Goal: Communication & Community: Ask a question

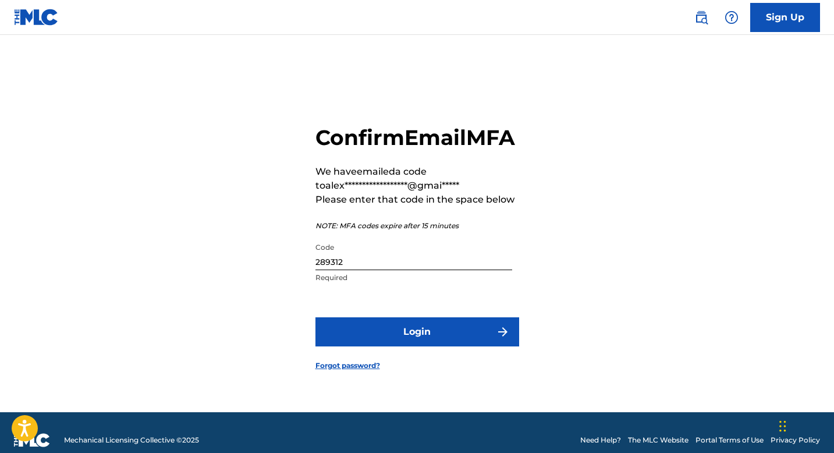
click at [492, 346] on button "Login" at bounding box center [417, 331] width 204 height 29
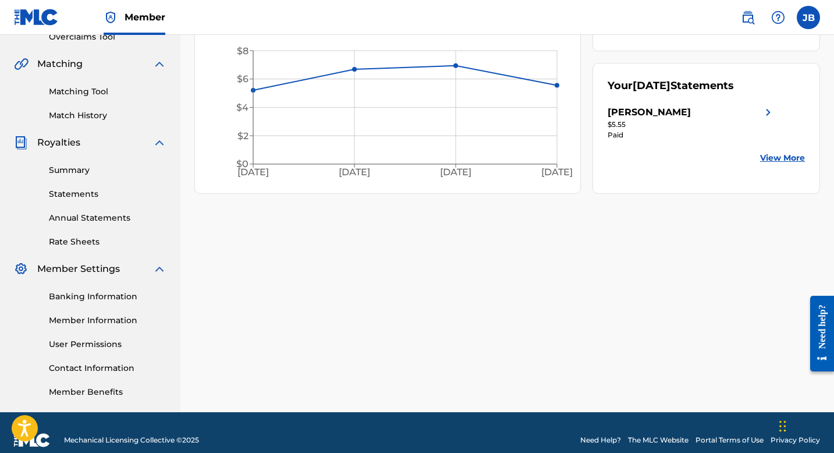
scroll to position [269, 0]
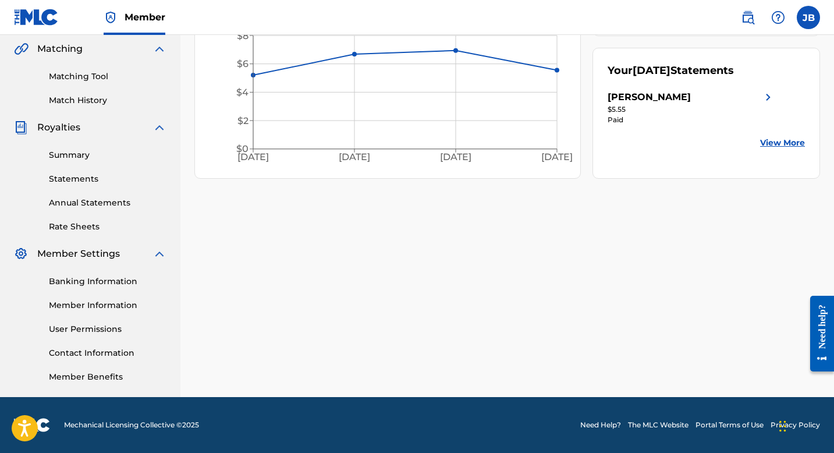
click at [125, 305] on link "Member Information" at bounding box center [108, 305] width 118 height 12
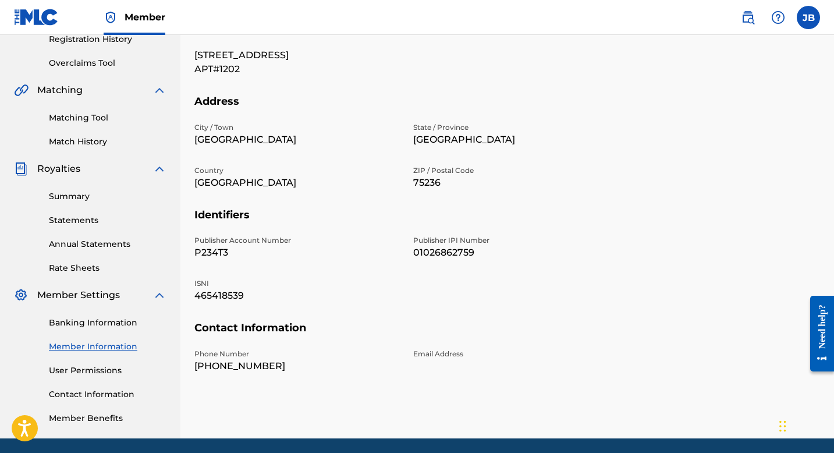
scroll to position [232, 0]
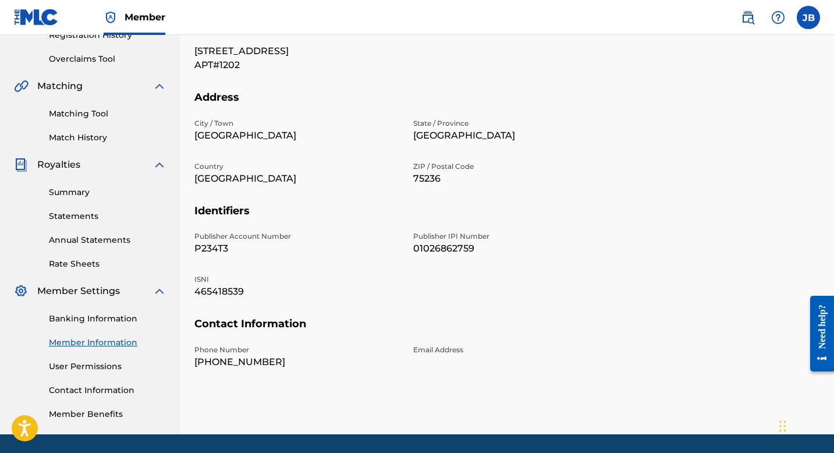
click at [99, 364] on link "User Permissions" at bounding box center [108, 366] width 118 height 12
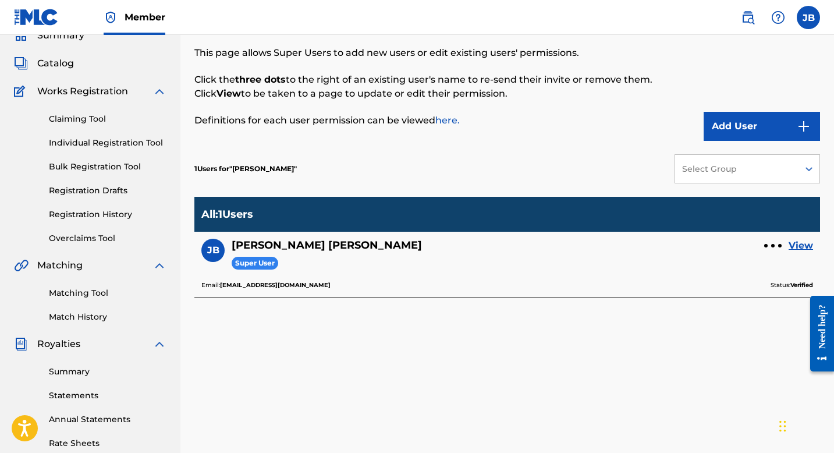
scroll to position [62, 0]
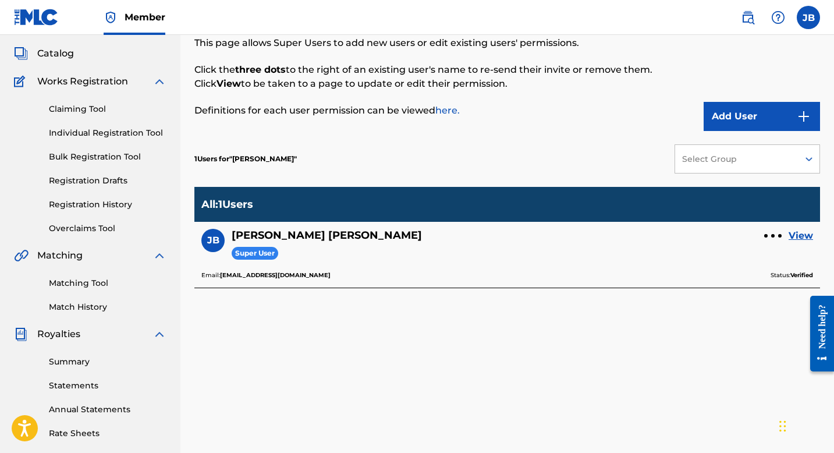
click at [796, 234] on link "View" at bounding box center [801, 236] width 24 height 14
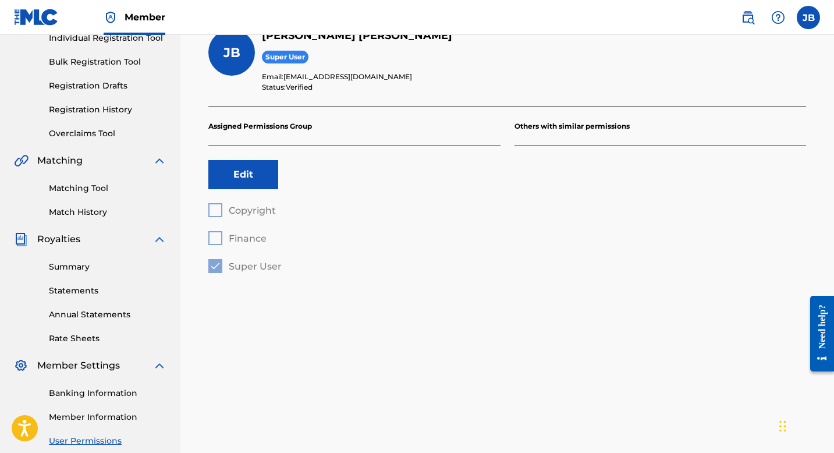
scroll to position [158, 0]
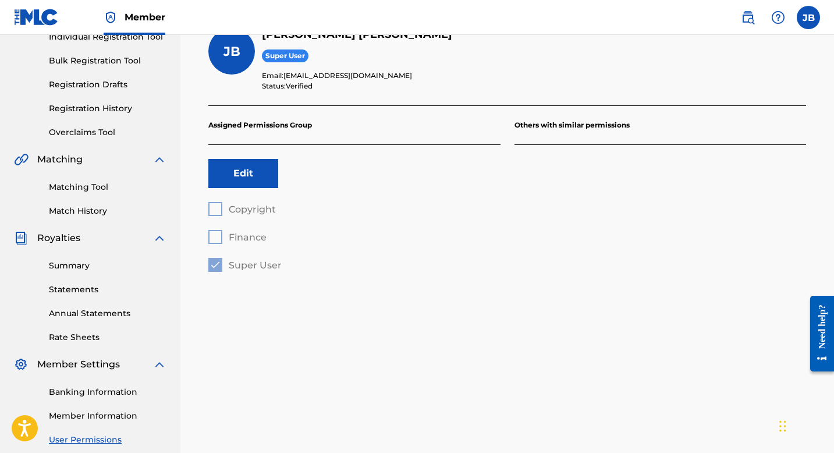
click at [219, 205] on div "Copyright Finance Super User" at bounding box center [354, 237] width 292 height 70
click at [216, 210] on div "Copyright Finance Super User" at bounding box center [354, 237] width 292 height 70
click at [260, 183] on button "Edit" at bounding box center [243, 173] width 70 height 29
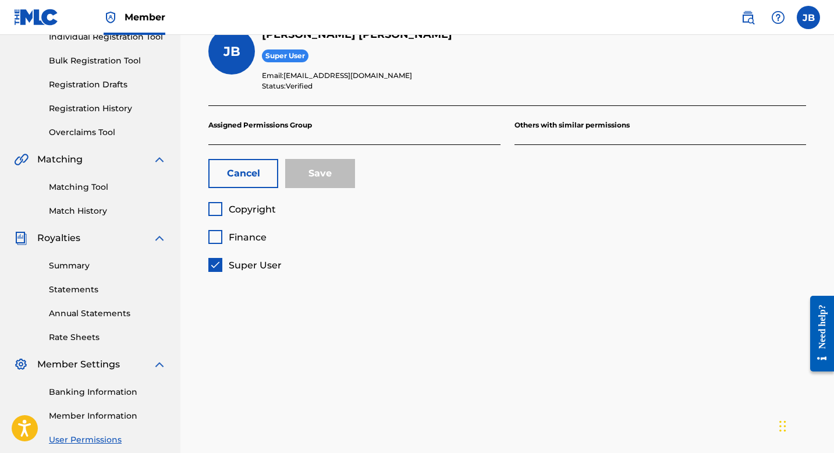
click at [214, 210] on div at bounding box center [215, 209] width 14 height 14
click at [216, 265] on div at bounding box center [215, 265] width 14 height 14
click at [229, 190] on div "Cancel Save" at bounding box center [354, 173] width 292 height 57
click at [242, 171] on button "Cancel" at bounding box center [243, 173] width 70 height 29
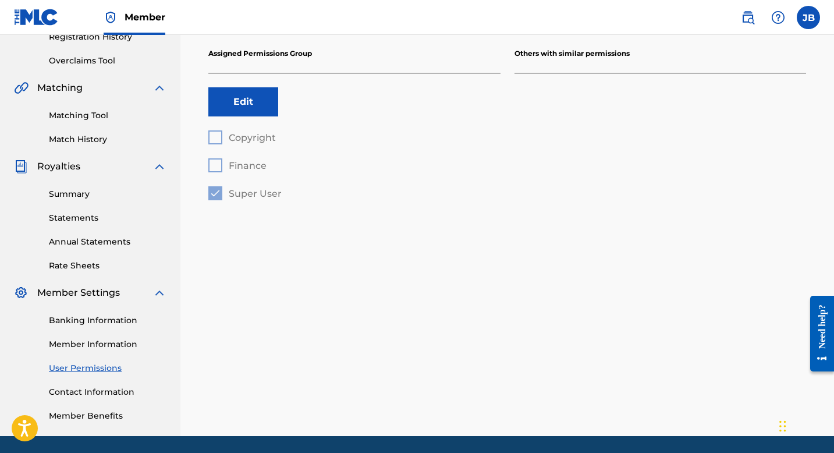
scroll to position [269, 0]
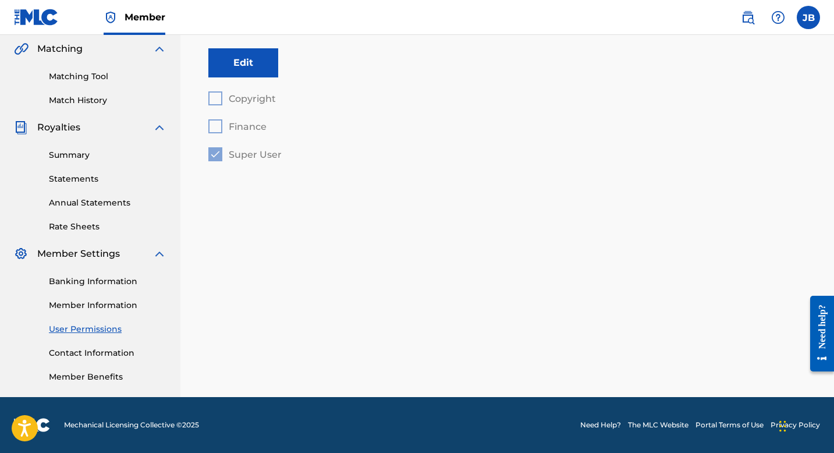
click at [105, 354] on link "Contact Information" at bounding box center [108, 353] width 118 height 12
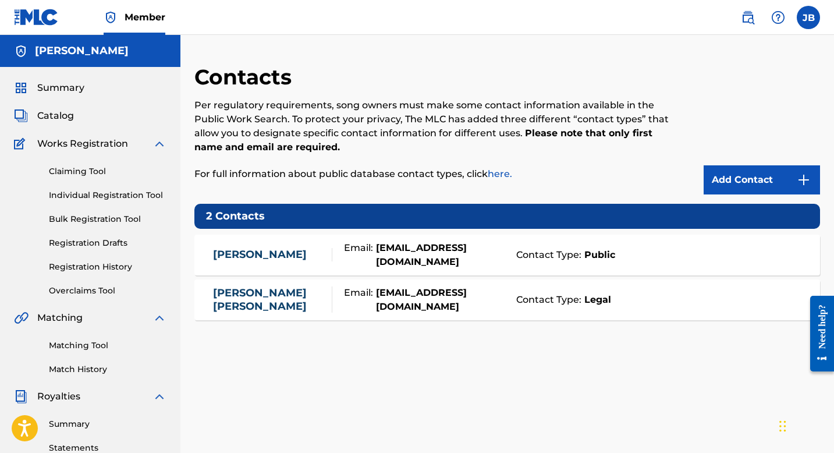
click at [289, 254] on link "Jacquez Booker" at bounding box center [260, 254] width 94 height 13
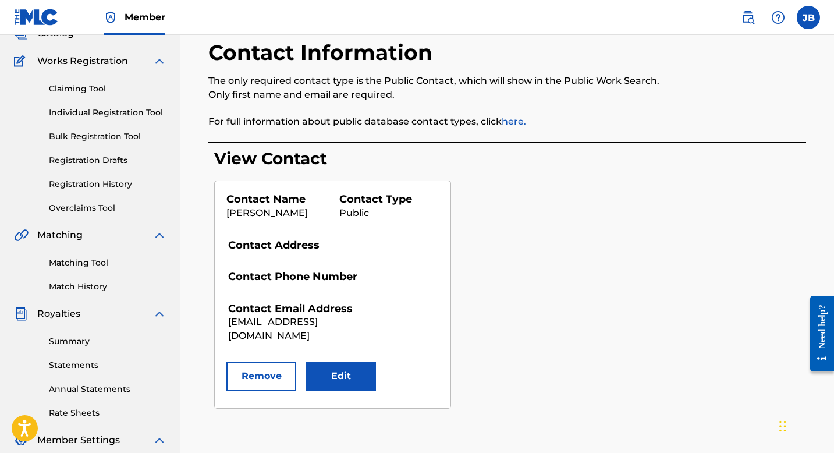
scroll to position [103, 0]
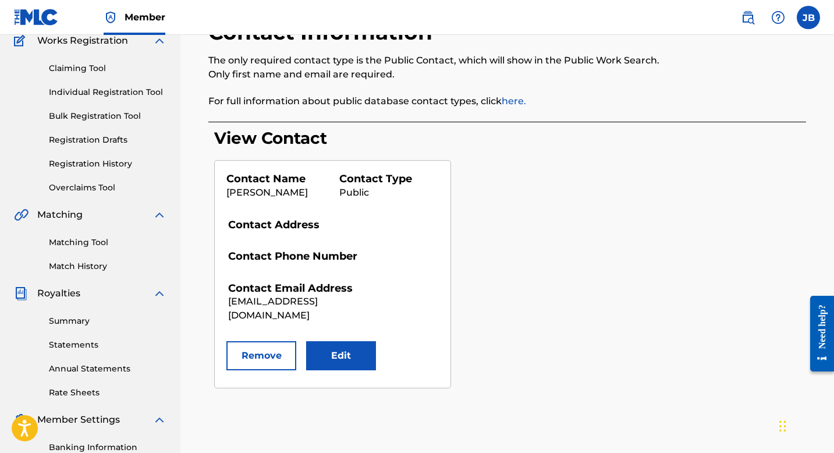
click at [120, 115] on link "Bulk Registration Tool" at bounding box center [108, 116] width 118 height 12
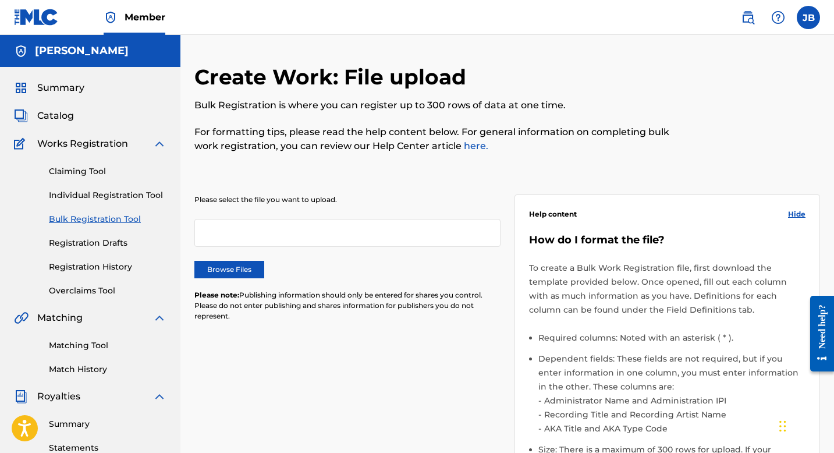
click at [127, 190] on link "Individual Registration Tool" at bounding box center [108, 195] width 118 height 12
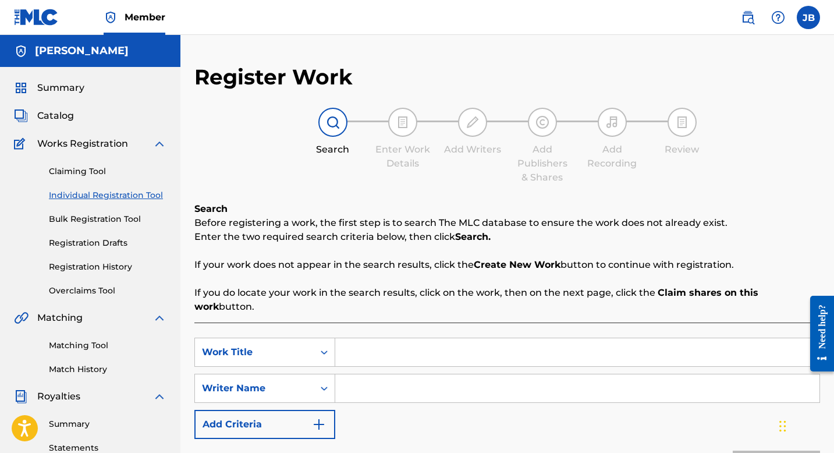
click at [77, 172] on link "Claiming Tool" at bounding box center [108, 171] width 118 height 12
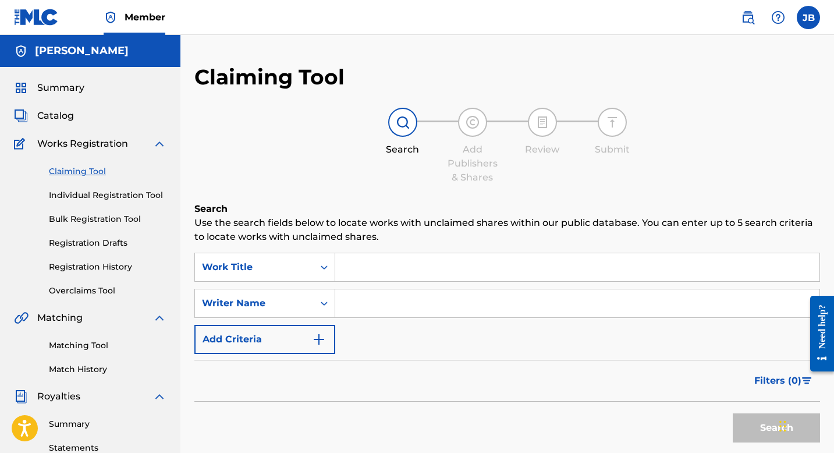
click at [60, 115] on span "Catalog" at bounding box center [55, 116] width 37 height 14
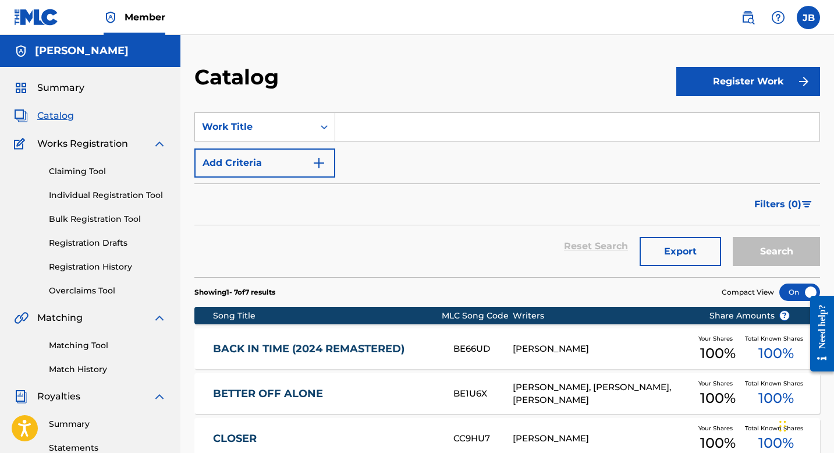
click at [578, 350] on div "JACQUEZ BOOKER" at bounding box center [602, 348] width 178 height 13
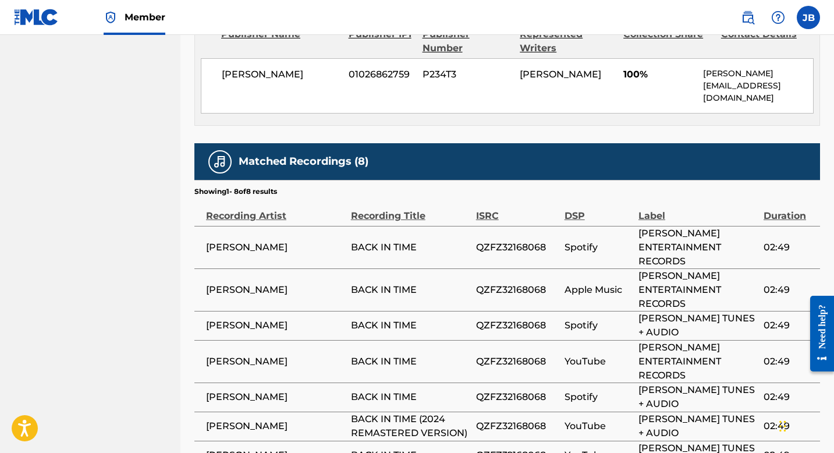
scroll to position [653, 0]
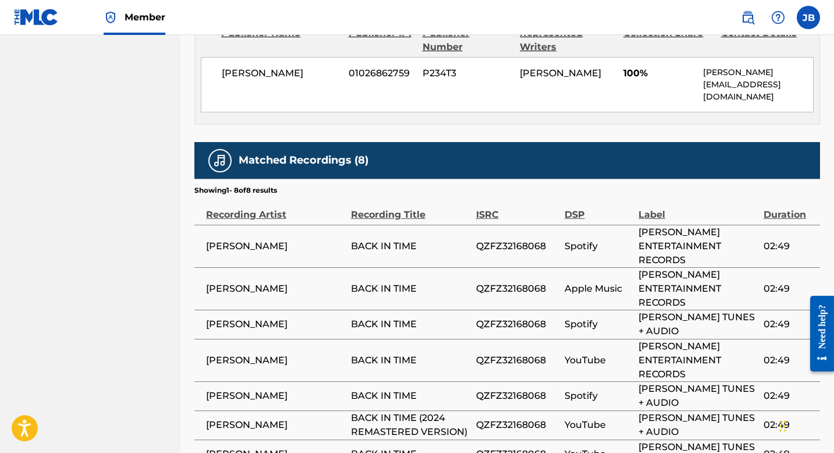
click at [263, 244] on span "ALEX FROOT" at bounding box center [275, 246] width 139 height 14
click at [248, 249] on span "ALEX FROOT" at bounding box center [275, 246] width 139 height 14
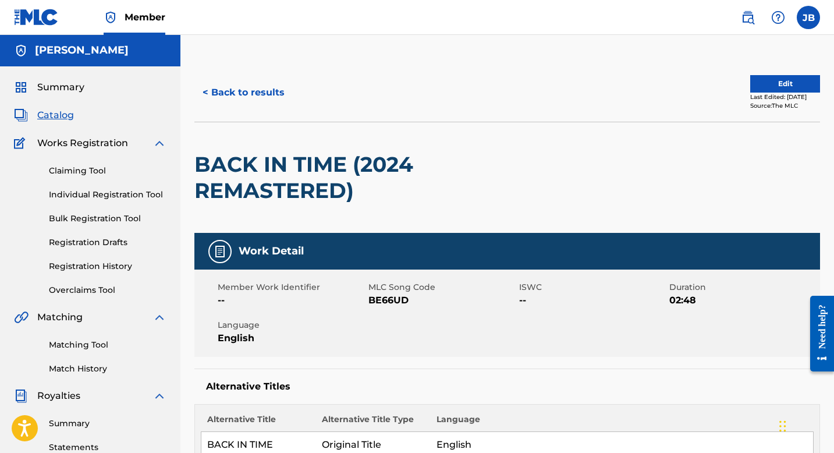
scroll to position [0, 0]
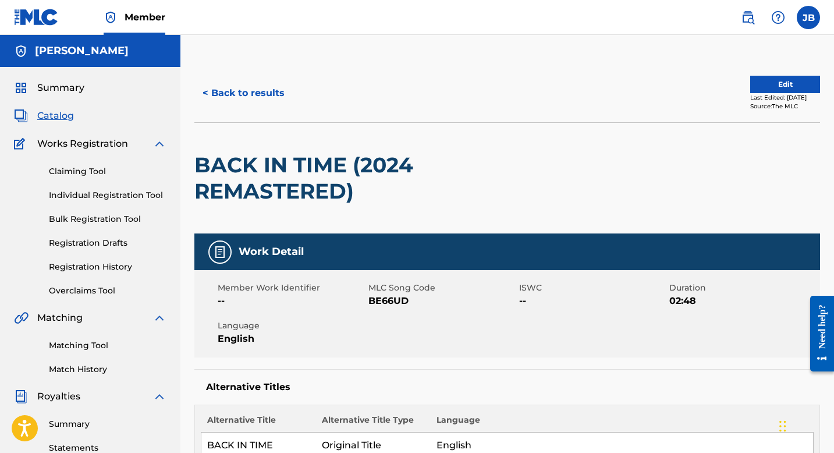
click at [761, 91] on button "Edit" at bounding box center [785, 84] width 70 height 17
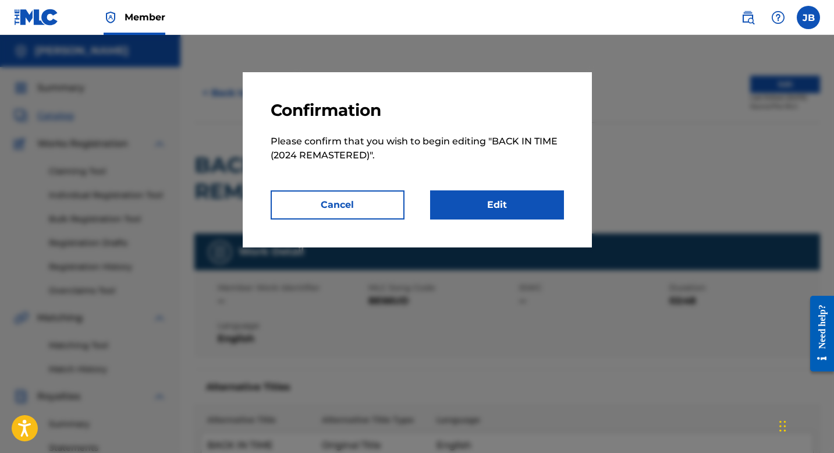
click at [346, 198] on button "Cancel" at bounding box center [338, 204] width 134 height 29
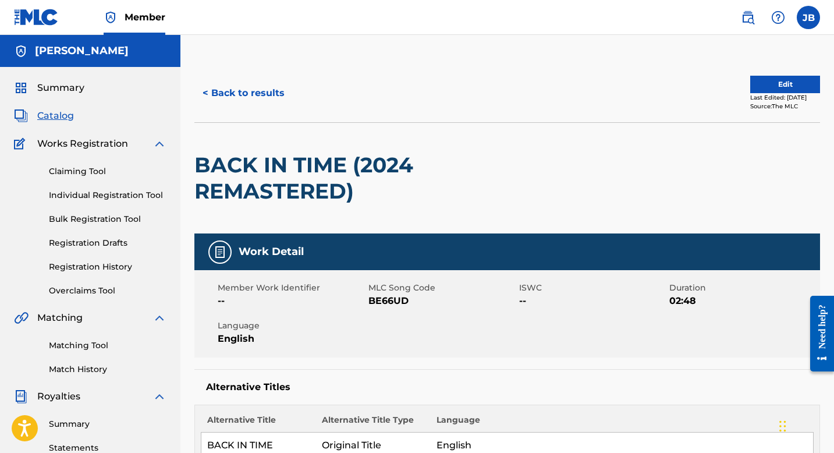
click at [51, 91] on span "Summary" at bounding box center [60, 88] width 47 height 14
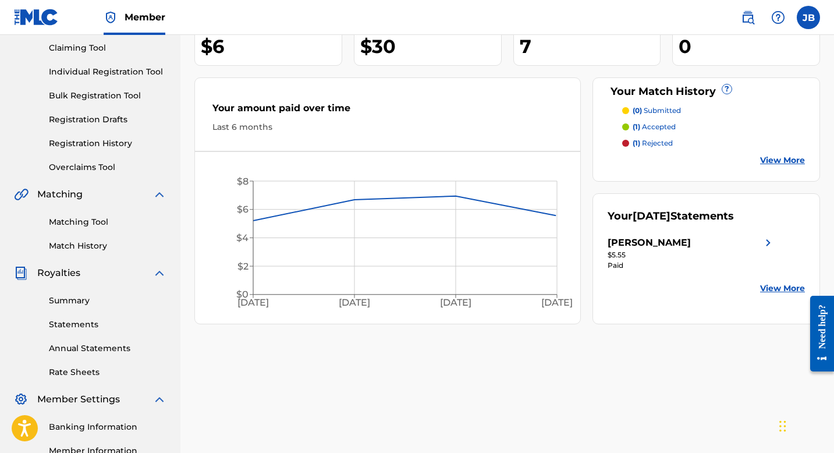
scroll to position [127, 0]
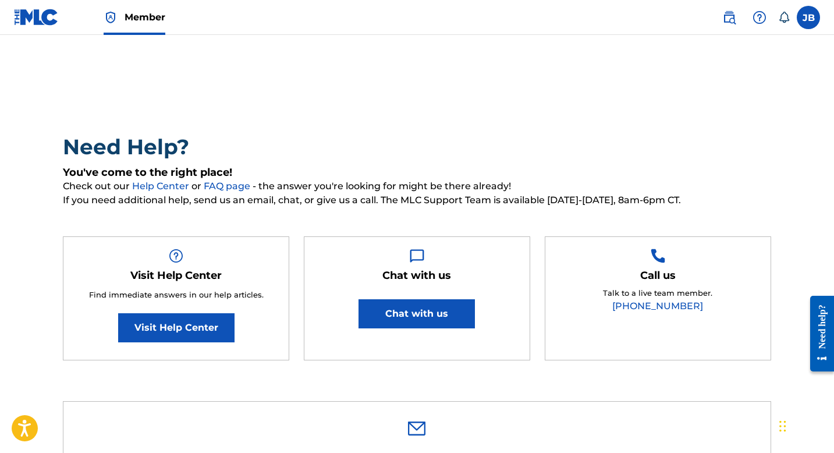
click at [448, 318] on button "Chat with us" at bounding box center [416, 313] width 116 height 29
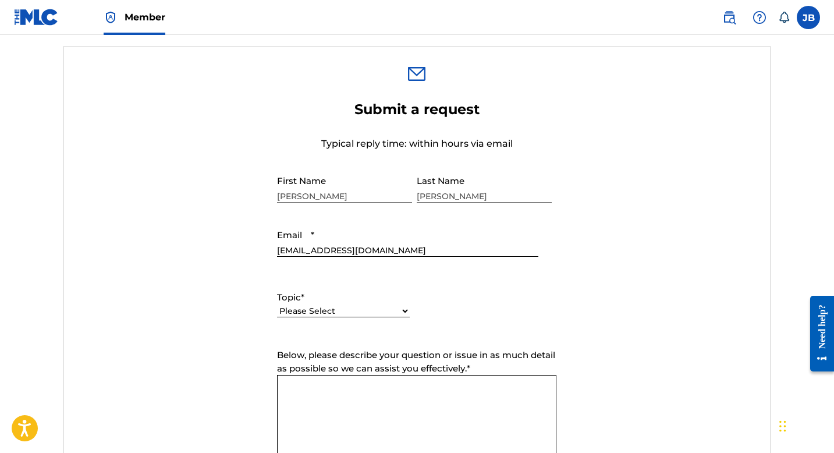
scroll to position [356, 0]
click at [359, 315] on select "Please Select I need help with my account I need help with managing my catalog …" at bounding box center [343, 310] width 133 height 12
select select "I need help with managing my catalog"
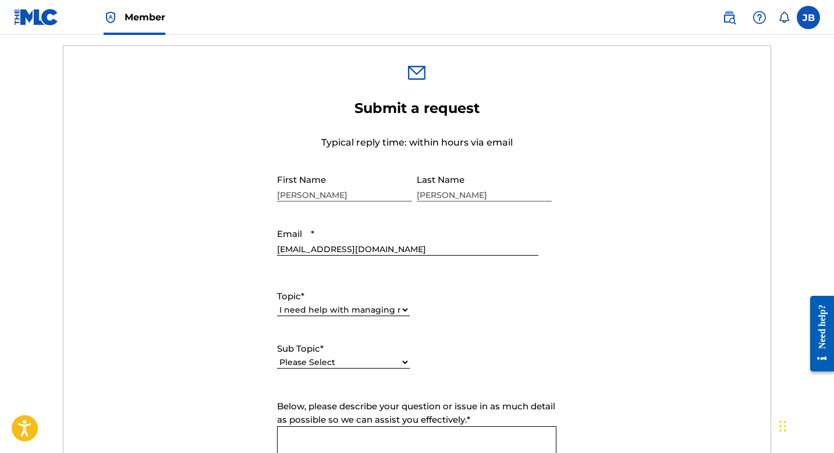
click at [360, 363] on select "Please Select I need help with CWR I need help registering my work(s) in The ML…" at bounding box center [343, 362] width 133 height 12
select select "I need help with a catalog transfer"
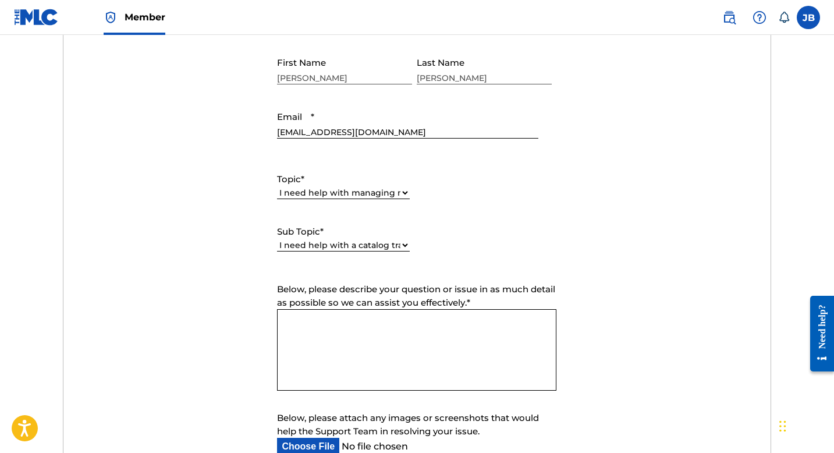
scroll to position [475, 0]
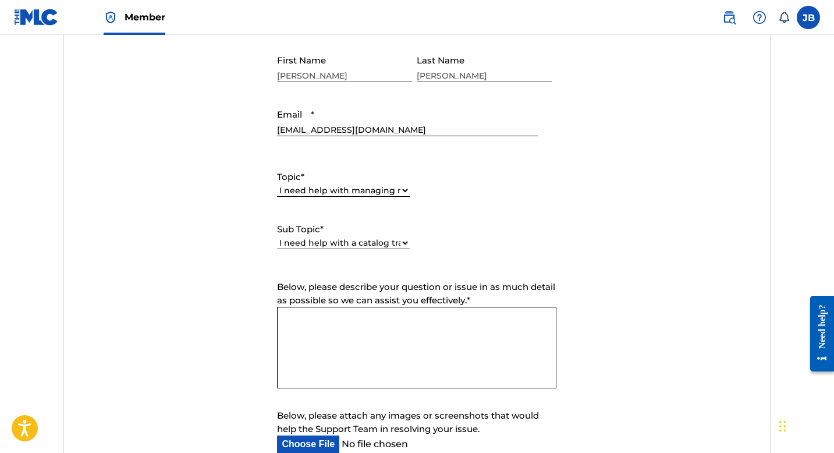
click at [353, 347] on textarea "Below, please describe your question or issue in as much detail as possible so …" at bounding box center [416, 347] width 279 height 81
type textarea "I"
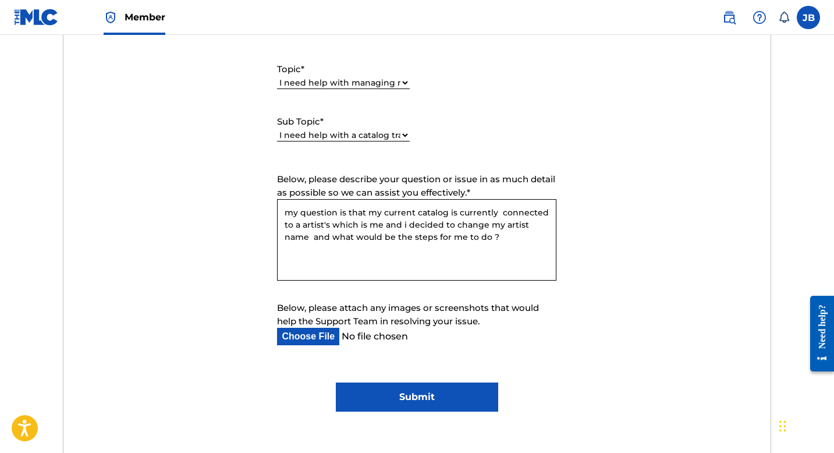
scroll to position [584, 0]
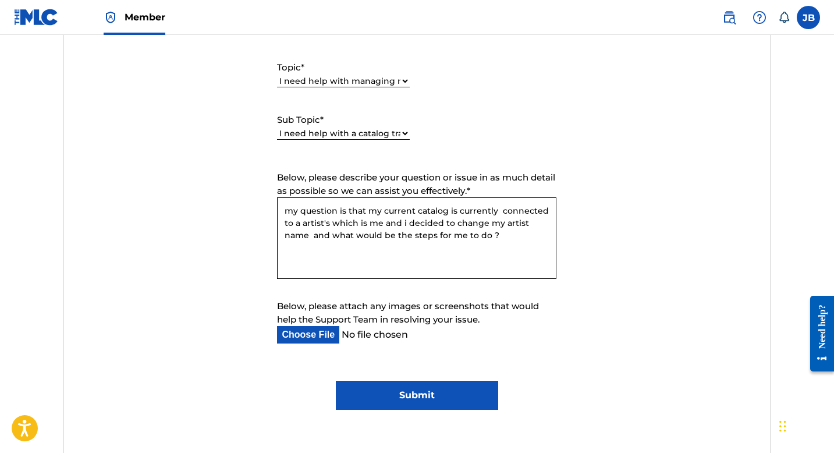
type textarea "my question is that my current catalog is currently connected to a artist's whi…"
click at [357, 143] on div "Please Select I need help with CWR I need help registering my work(s) in The ML…" at bounding box center [343, 139] width 133 height 26
click at [483, 394] on input "Submit" at bounding box center [417, 395] width 162 height 29
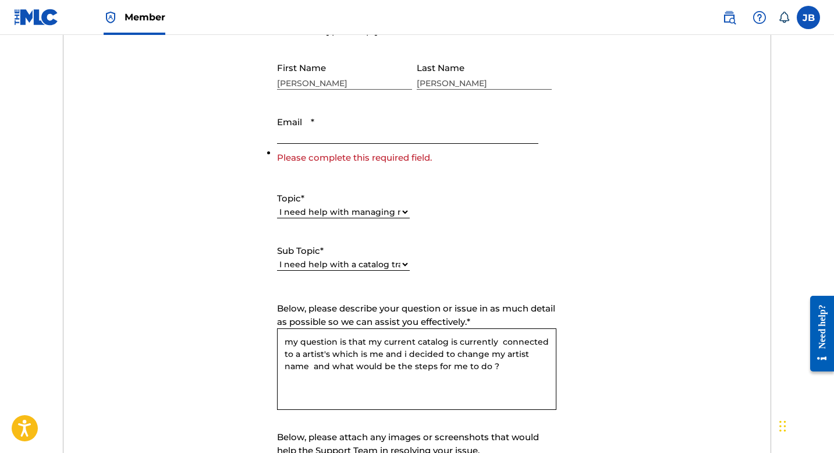
scroll to position [465, 0]
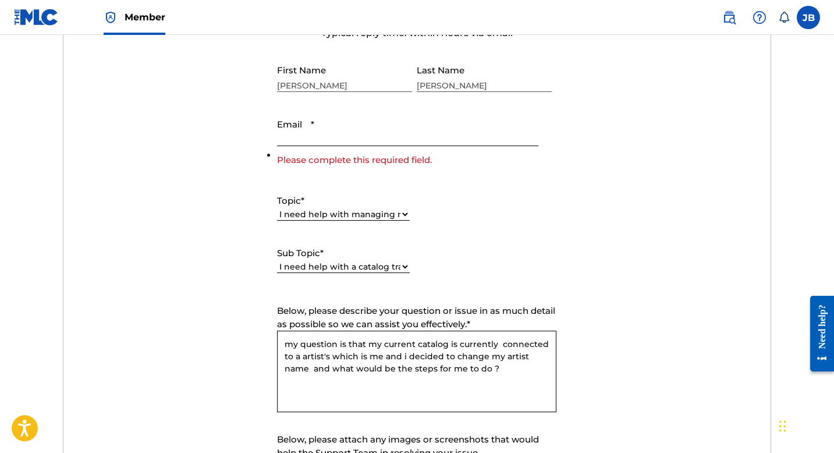
click at [389, 141] on input "Email *" at bounding box center [407, 129] width 261 height 33
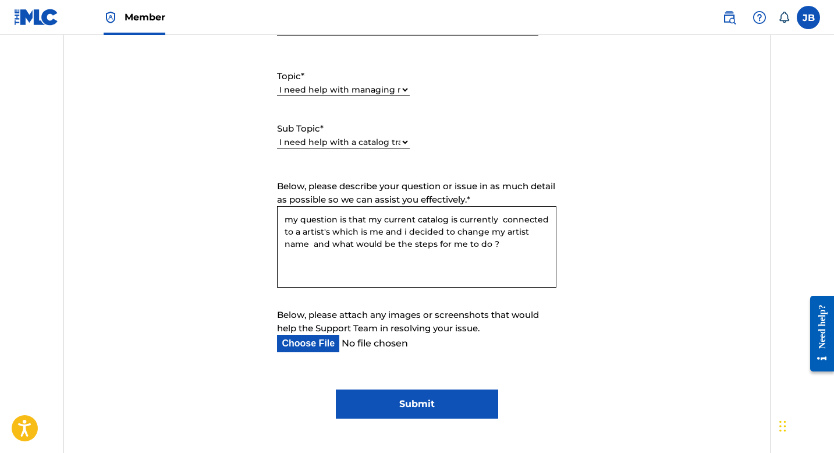
scroll to position [580, 0]
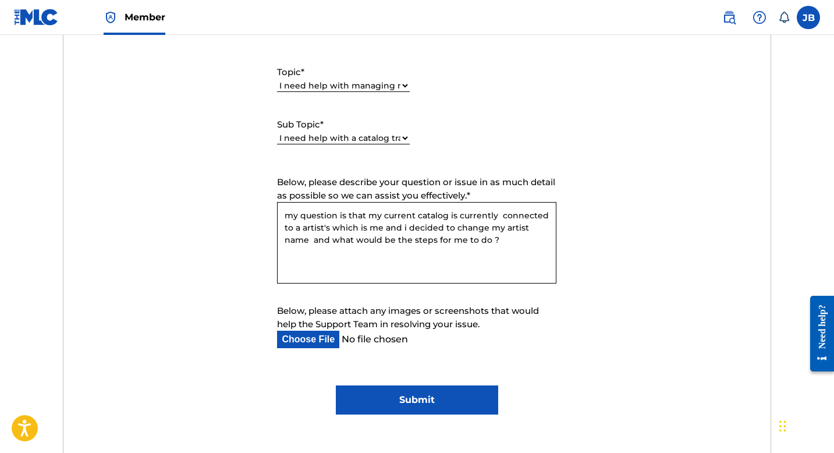
type input "[EMAIL_ADDRESS][DOMAIN_NAME]"
click at [453, 407] on input "Submit" at bounding box center [417, 399] width 162 height 29
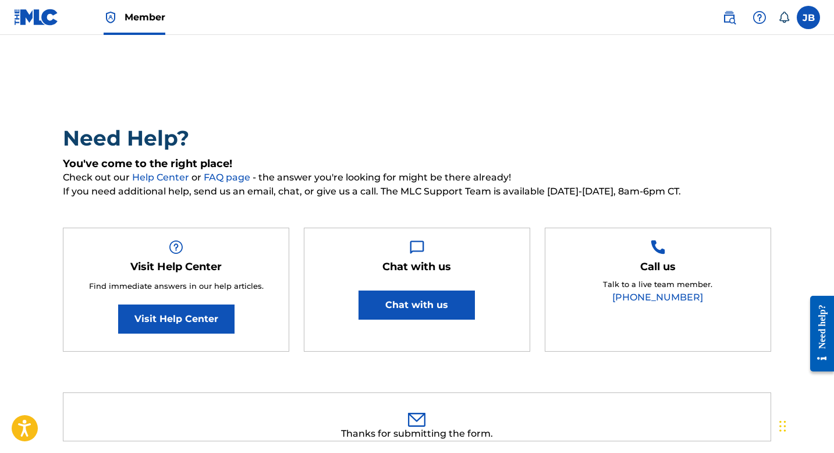
scroll to position [0, 0]
